Goal: Task Accomplishment & Management: Manage account settings

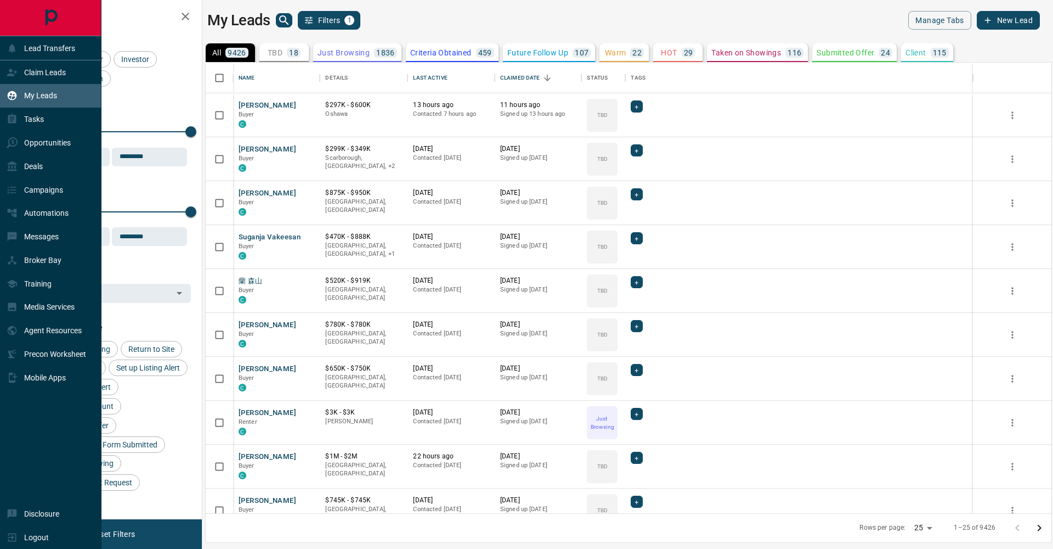
scroll to position [450, 846]
click at [13, 77] on icon at bounding box center [12, 72] width 11 height 11
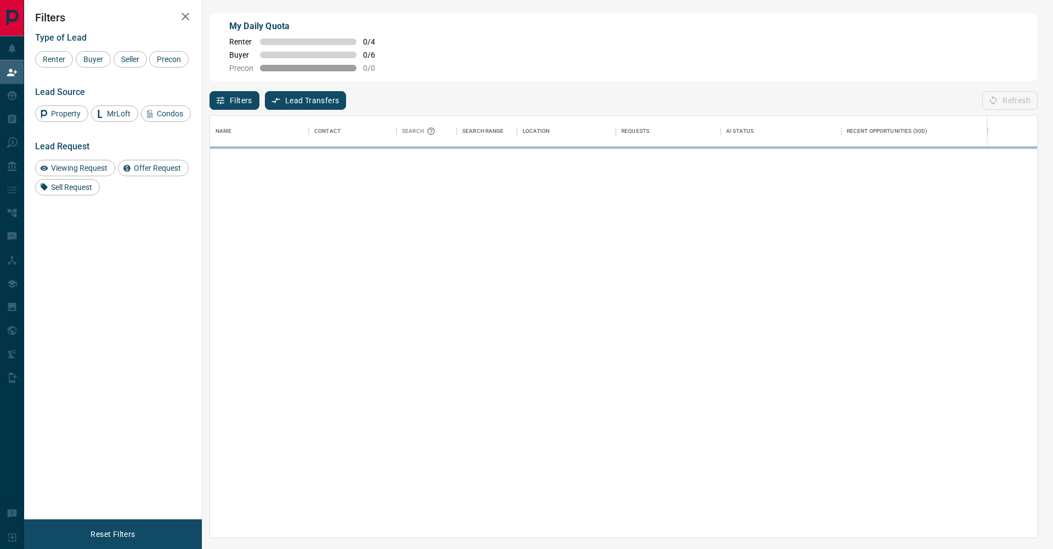
scroll to position [421, 827]
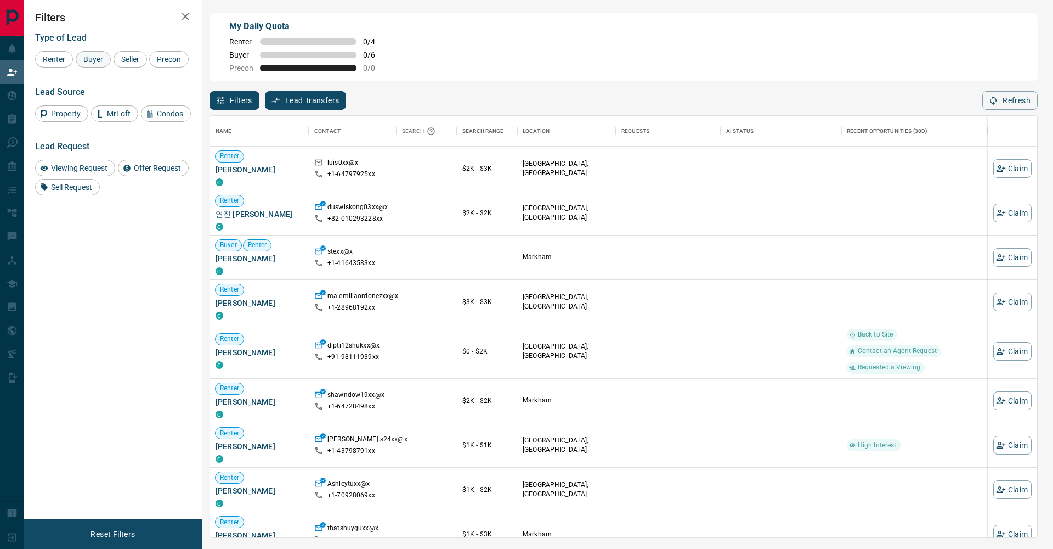
click at [106, 58] on span "Buyer" at bounding box center [93, 59] width 27 height 9
click at [124, 58] on span "Seller" at bounding box center [130, 59] width 26 height 9
click at [149, 67] on div "Precon" at bounding box center [169, 59] width 40 height 16
click at [186, 18] on icon "button" at bounding box center [185, 16] width 13 height 13
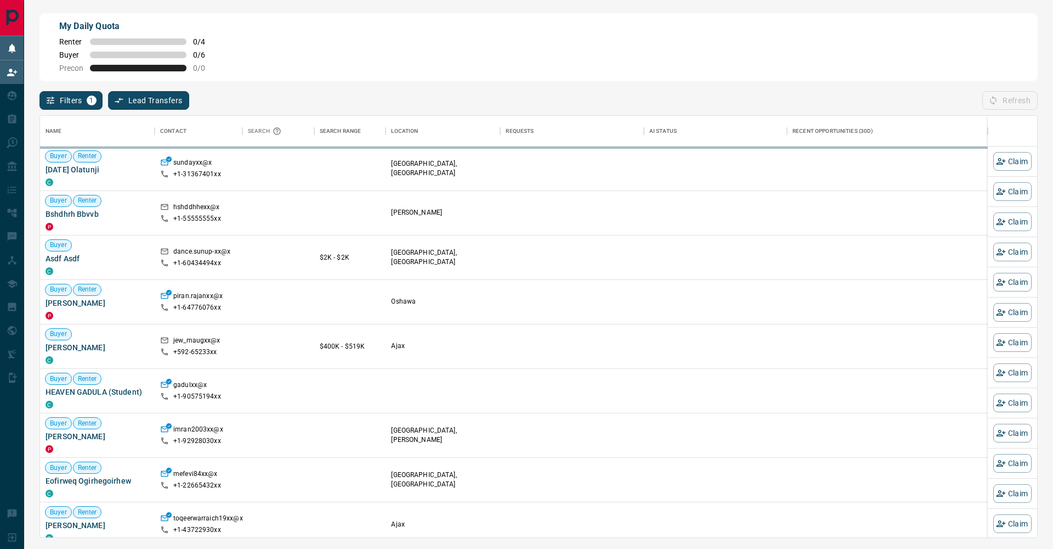
scroll to position [421, 997]
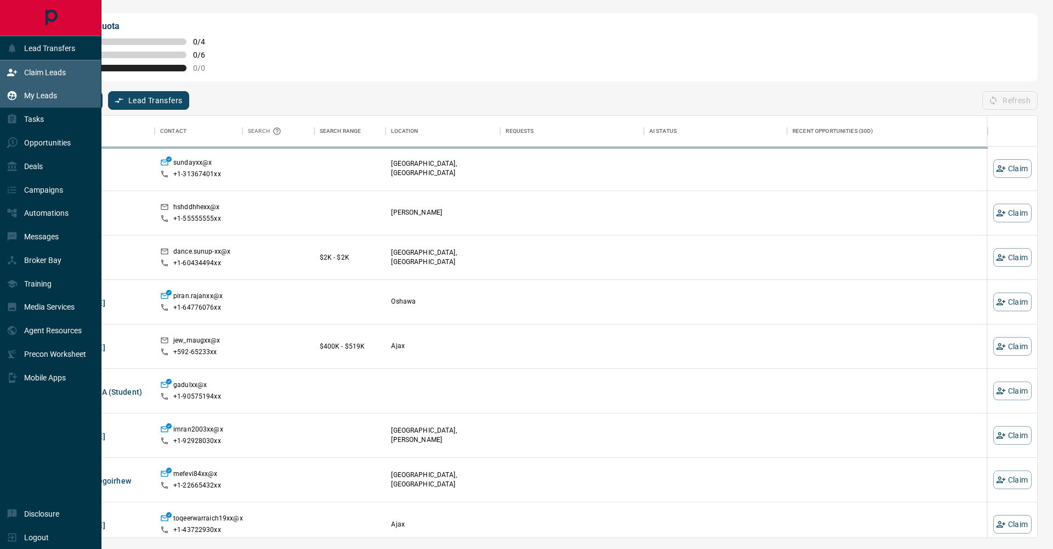
click at [10, 94] on icon at bounding box center [12, 95] width 9 height 9
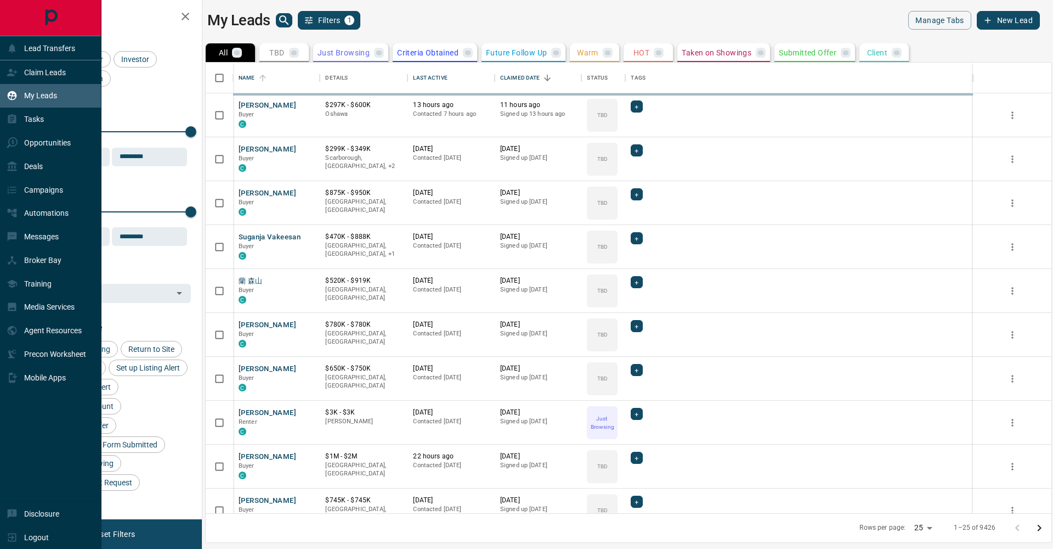
scroll to position [1, 1]
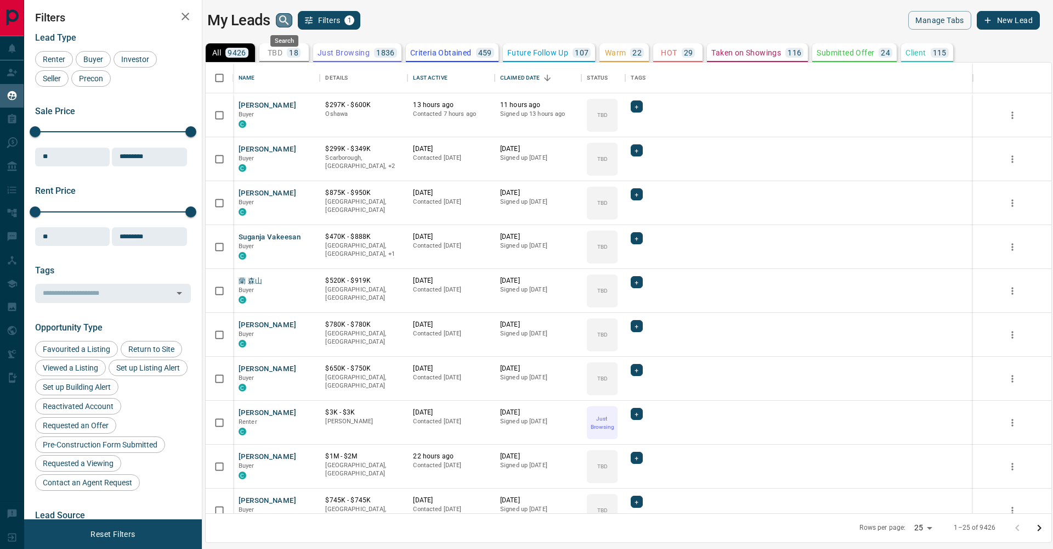
click at [287, 25] on icon "search button" at bounding box center [284, 20] width 13 height 13
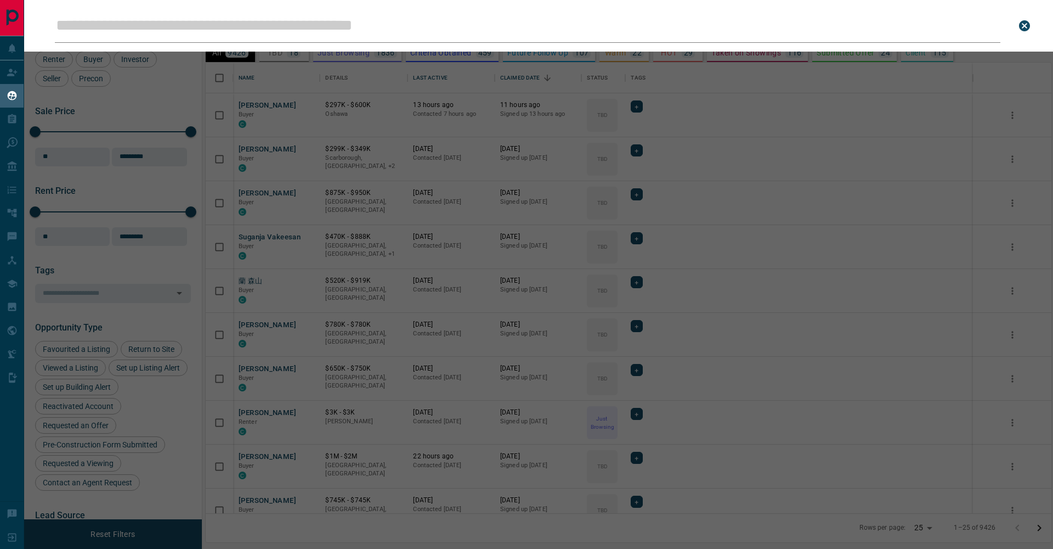
type input "**********"
